Goal: Information Seeking & Learning: Check status

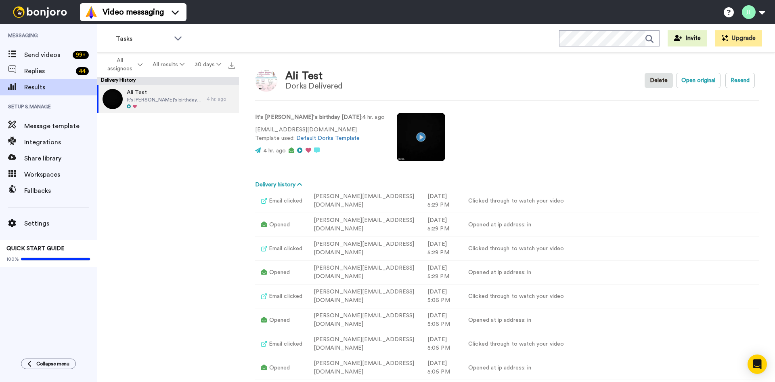
scroll to position [81, 0]
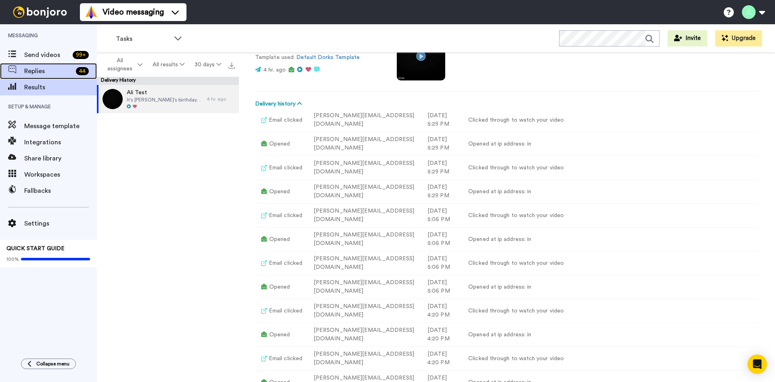
click at [41, 72] on span "Replies" at bounding box center [48, 71] width 48 height 10
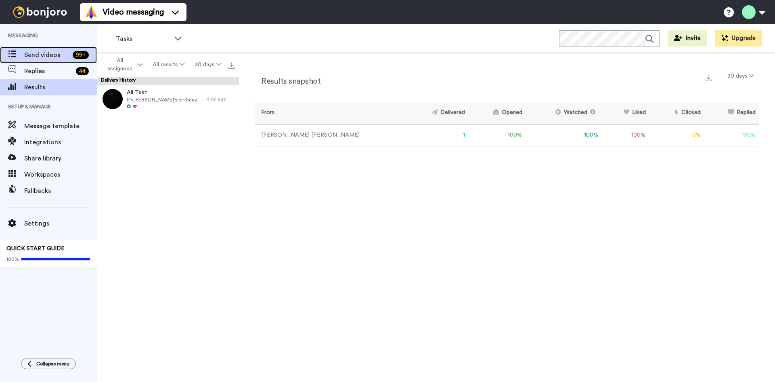
click at [46, 56] on span "Send videos" at bounding box center [46, 55] width 45 height 10
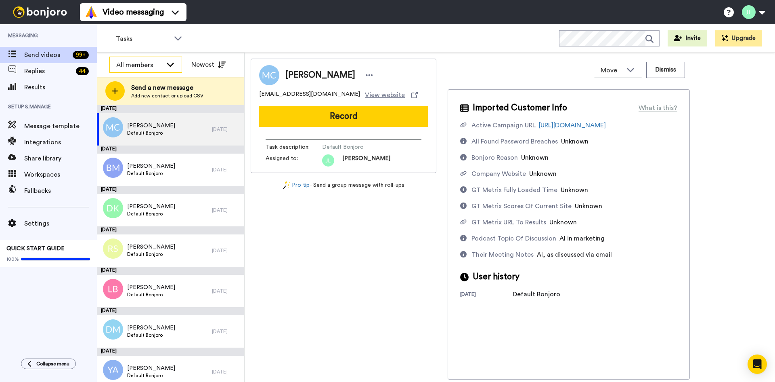
click at [164, 65] on div "All members" at bounding box center [146, 65] width 72 height 16
click at [172, 37] on div "Tasks" at bounding box center [149, 39] width 80 height 16
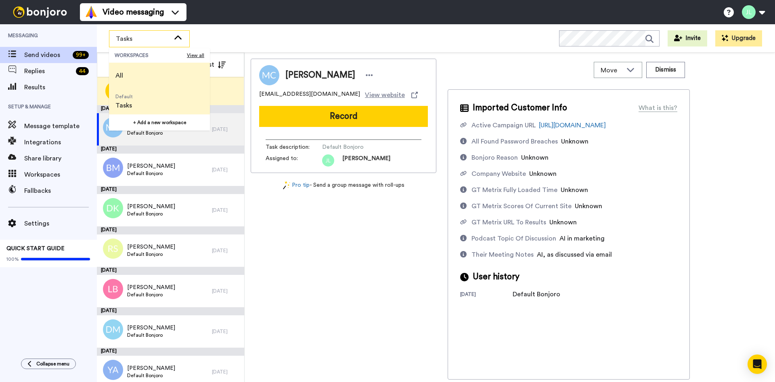
click at [142, 73] on li "All" at bounding box center [159, 76] width 101 height 26
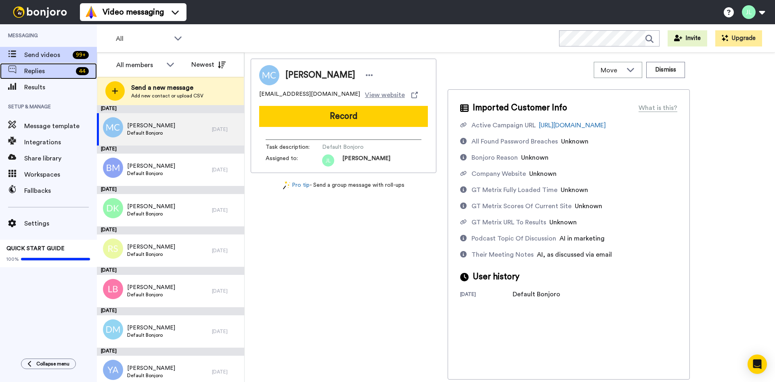
click at [43, 71] on span "Replies" at bounding box center [48, 71] width 48 height 10
click at [40, 76] on div "Replies 44" at bounding box center [48, 71] width 97 height 16
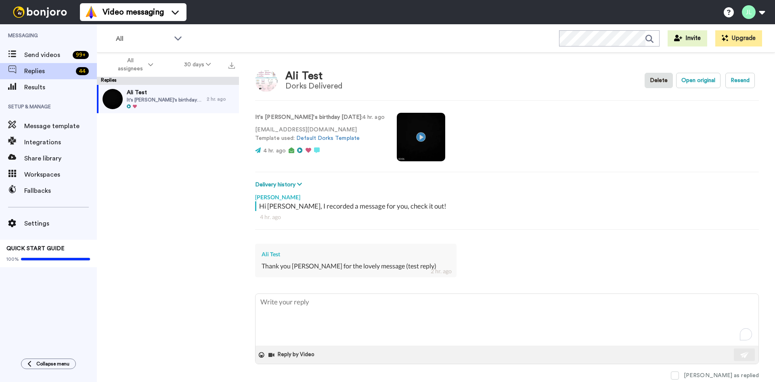
click at [300, 74] on div "Ali Test" at bounding box center [314, 76] width 57 height 12
click at [681, 80] on button "Open original" at bounding box center [698, 80] width 44 height 15
type textarea "x"
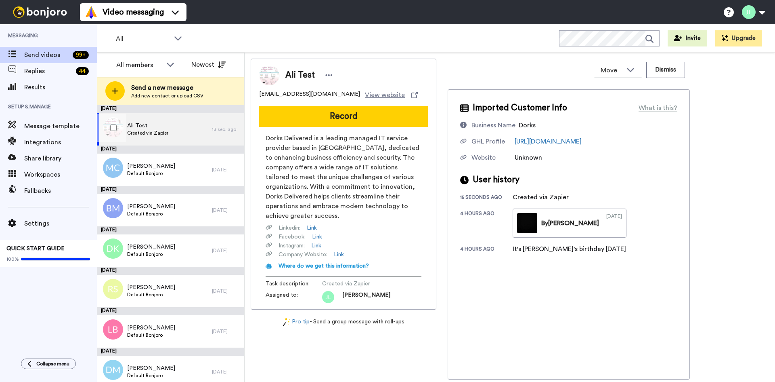
click at [152, 134] on span "Created via Zapier" at bounding box center [147, 133] width 41 height 6
click at [329, 74] on icon at bounding box center [329, 75] width 7 height 8
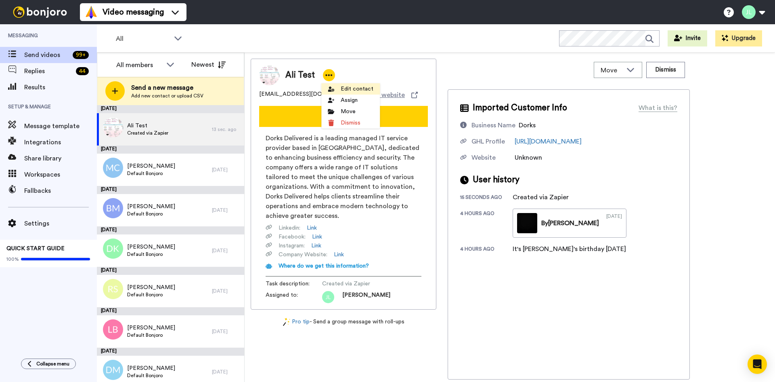
click at [357, 90] on li "Edit contact" at bounding box center [350, 88] width 59 height 11
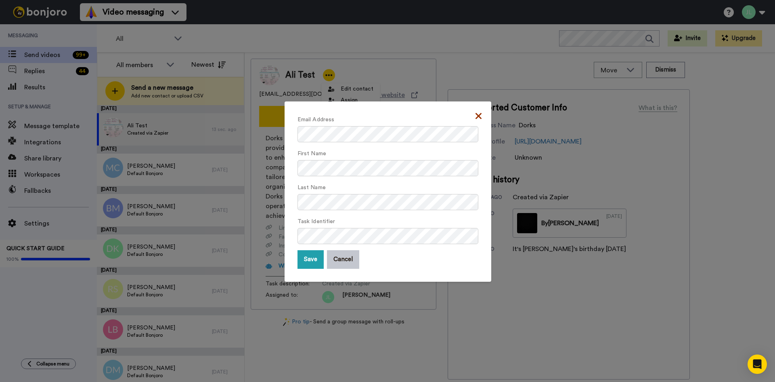
click at [477, 117] on icon at bounding box center [479, 116] width 6 height 6
